Goal: Book appointment/travel/reservation

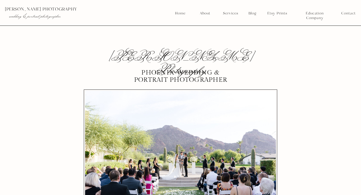
click at [232, 15] on nav "Services" at bounding box center [230, 13] width 19 height 5
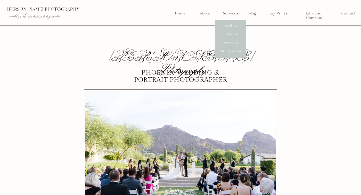
click at [231, 52] on nav "Mini Sessions" at bounding box center [230, 51] width 23 height 5
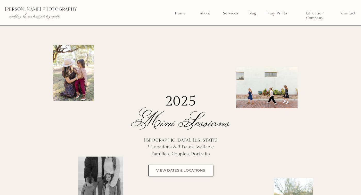
click at [178, 176] on div at bounding box center [180, 170] width 65 height 11
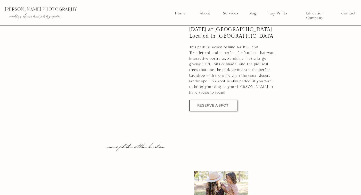
scroll to position [1353, 0]
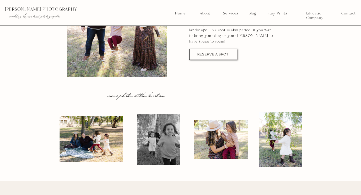
click at [218, 50] on div at bounding box center [213, 54] width 48 height 11
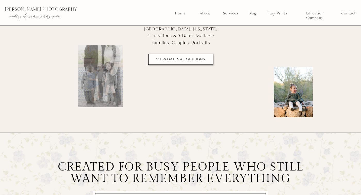
click at [188, 58] on nav "view dates & locations" at bounding box center [181, 59] width 53 height 4
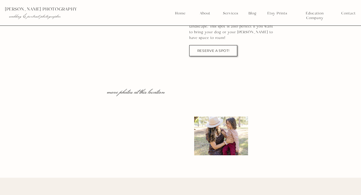
scroll to position [1350, 0]
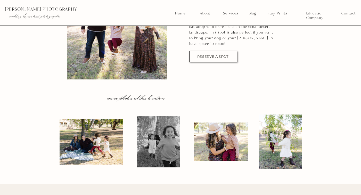
click at [216, 57] on nav "RESERVE A SPOT!" at bounding box center [213, 57] width 34 height 4
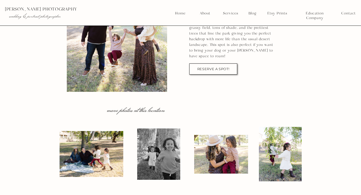
scroll to position [1345, 0]
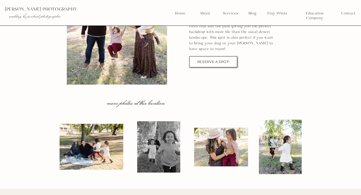
click at [179, 121] on div at bounding box center [158, 146] width 43 height 51
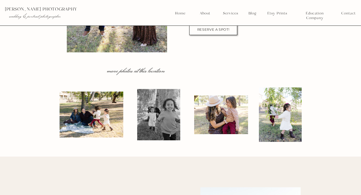
scroll to position [1382, 0]
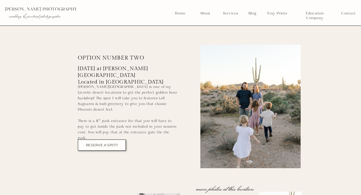
scroll to position [1520, 0]
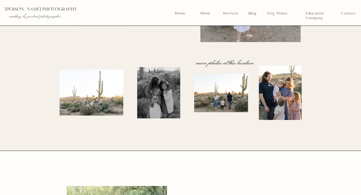
scroll to position [1653, 0]
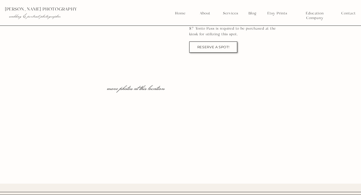
scroll to position [2431, 0]
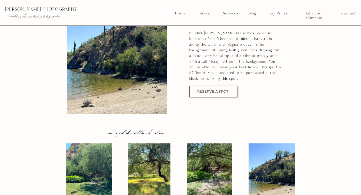
scroll to position [2345, 0]
